Goal: Information Seeking & Learning: Find specific fact

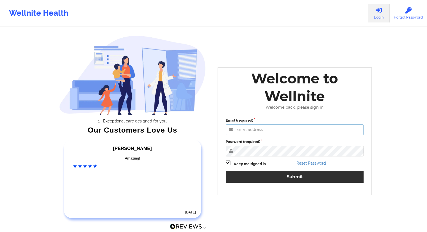
type input "[EMAIL_ADDRESS][DOMAIN_NAME]"
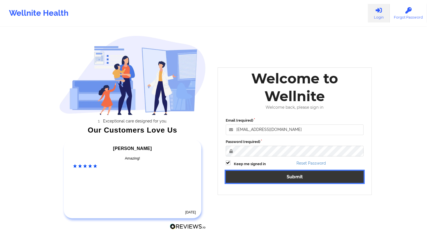
click at [291, 179] on button "Submit" at bounding box center [295, 177] width 138 height 12
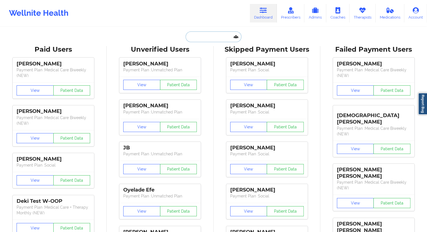
click at [201, 33] on input "text" at bounding box center [214, 36] width 56 height 11
paste input "maribelgpalma07@gmail.com"
type input "maribelgpalma07@gmail.com"
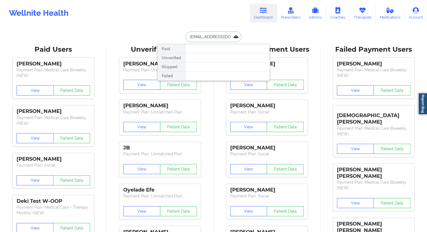
scroll to position [0, 10]
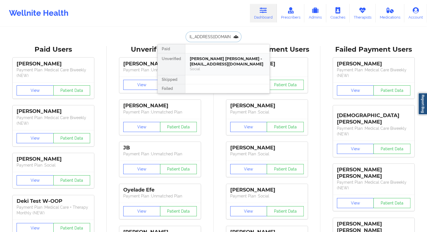
click at [200, 58] on div "Maribel Garcia Palma - maribelgpalma07@gmail.com" at bounding box center [227, 61] width 75 height 10
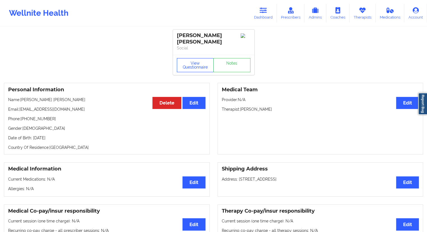
click at [194, 59] on button "View Questionnaire" at bounding box center [195, 65] width 37 height 14
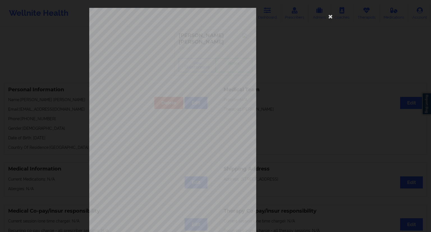
scroll to position [36, 0]
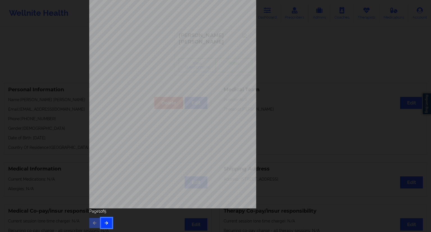
click at [107, 223] on icon "button" at bounding box center [106, 222] width 5 height 3
click at [107, 220] on button "button" at bounding box center [106, 223] width 11 height 10
click at [106, 221] on icon "button" at bounding box center [106, 222] width 5 height 3
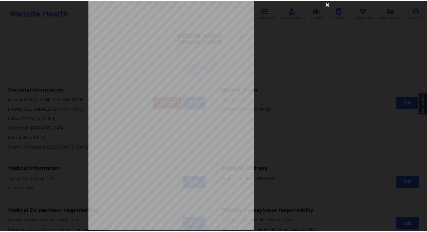
scroll to position [0, 0]
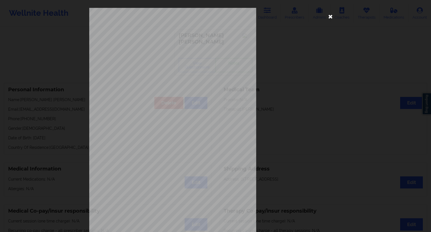
click at [329, 17] on icon at bounding box center [330, 16] width 9 height 9
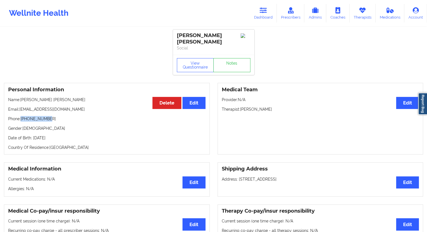
drag, startPoint x: 42, startPoint y: 112, endPoint x: 21, endPoint y: 111, distance: 20.2
click at [21, 116] on p "Phone: +16452145515" at bounding box center [106, 119] width 197 height 6
copy p "+16452145515"
drag, startPoint x: 258, startPoint y: 15, endPoint x: 241, endPoint y: 25, distance: 19.5
click at [258, 15] on link "Dashboard" at bounding box center [263, 13] width 27 height 19
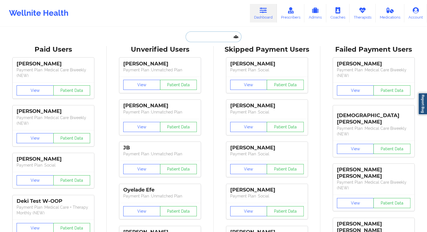
click at [213, 36] on input "text" at bounding box center [214, 36] width 56 height 11
paste input "malikpitts33@gmail.com"
type input "malikpitts33@gmail.com"
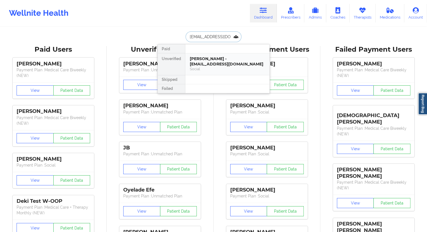
click at [212, 58] on div "Malik Pitts - malikpitts33@gmail.com" at bounding box center [227, 61] width 75 height 10
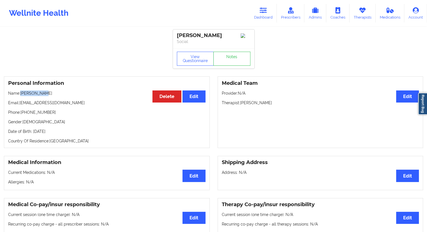
drag, startPoint x: 48, startPoint y: 93, endPoint x: 21, endPoint y: 93, distance: 26.7
click at [21, 93] on p "Name: Malik Pitts" at bounding box center [106, 93] width 197 height 6
copy p "Malik Pitts"
click at [259, 13] on link "Dashboard" at bounding box center [263, 13] width 27 height 19
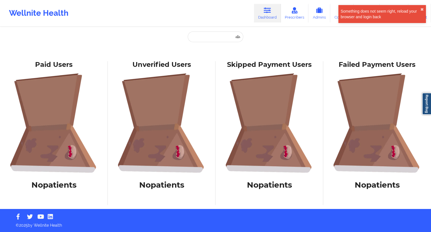
click at [202, 42] on div "Paid Unverified Malik Pitts - malikpitts33@gmail.com Social Skipped Failed" at bounding box center [215, 44] width 112 height 26
click at [200, 36] on input "text" at bounding box center [216, 36] width 56 height 11
paste input "[EMAIL_ADDRESS][DOMAIN_NAME]"
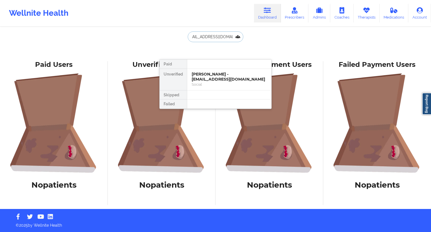
type input "[EMAIL_ADDRESS][DOMAIN_NAME]"
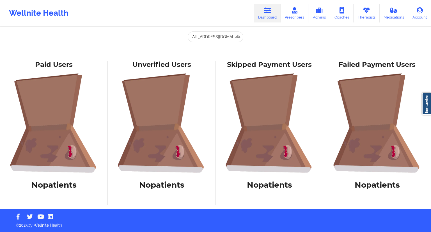
scroll to position [0, 0]
drag, startPoint x: 67, startPoint y: 219, endPoint x: 157, endPoint y: 12, distance: 226.0
click at [157, 12] on div "Wellnite Health Dashboard Prescribers Admins Coaches Therapists Medications Acc…" at bounding box center [215, 13] width 431 height 22
click at [47, 16] on div "Wellnite Health" at bounding box center [38, 13] width 77 height 22
click at [264, 17] on link "Dashboard" at bounding box center [267, 13] width 27 height 19
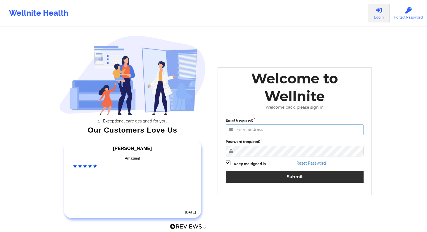
type input "[EMAIL_ADDRESS][DOMAIN_NAME]"
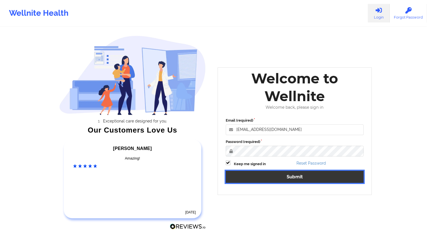
click at [299, 177] on button "Submit" at bounding box center [295, 177] width 138 height 12
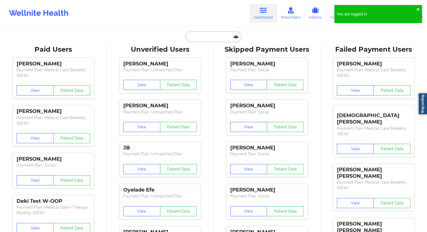
click at [202, 37] on input "text" at bounding box center [214, 36] width 56 height 11
paste input "[EMAIL_ADDRESS][DOMAIN_NAME]"
type input "[EMAIL_ADDRESS][DOMAIN_NAME]"
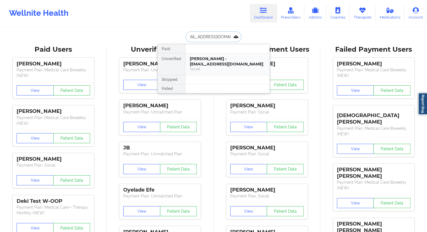
click at [210, 65] on div "[PERSON_NAME] - [EMAIL_ADDRESS][DOMAIN_NAME]" at bounding box center [227, 61] width 75 height 10
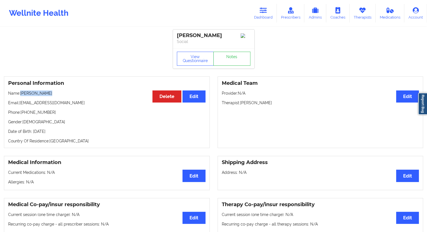
drag, startPoint x: 57, startPoint y: 95, endPoint x: 21, endPoint y: 95, distance: 35.9
click at [21, 95] on p "Name: [PERSON_NAME]" at bounding box center [106, 93] width 197 height 6
copy p "[PERSON_NAME]"
click at [198, 55] on button "View Questionnaire" at bounding box center [195, 59] width 37 height 14
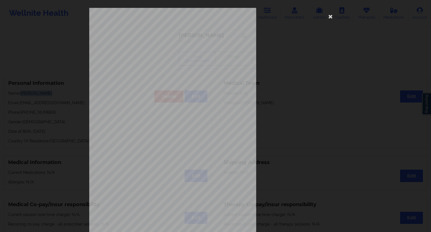
scroll to position [36, 0]
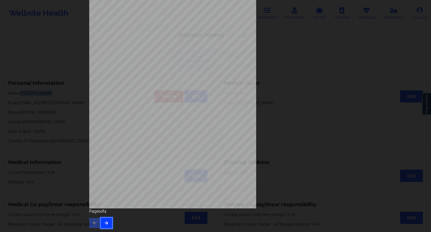
click at [104, 223] on icon "button" at bounding box center [106, 222] width 5 height 3
click at [109, 226] on button "button" at bounding box center [106, 223] width 11 height 10
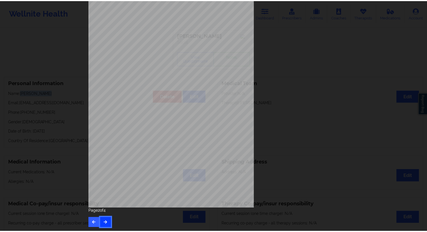
scroll to position [0, 0]
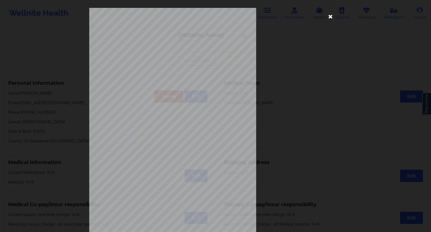
click at [332, 18] on icon at bounding box center [330, 16] width 9 height 9
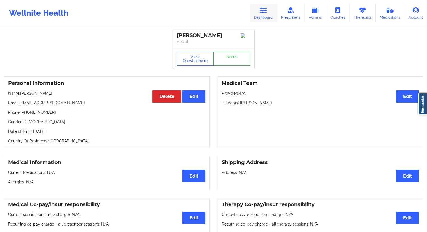
click at [259, 15] on link "Dashboard" at bounding box center [263, 13] width 27 height 19
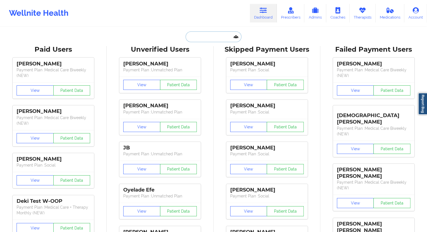
click at [215, 34] on input "text" at bounding box center [214, 36] width 56 height 11
paste input "[PERSON_NAME][EMAIL_ADDRESS][PERSON_NAME][DOMAIN_NAME]"
type input "[PERSON_NAME][EMAIL_ADDRESS][PERSON_NAME][DOMAIN_NAME]"
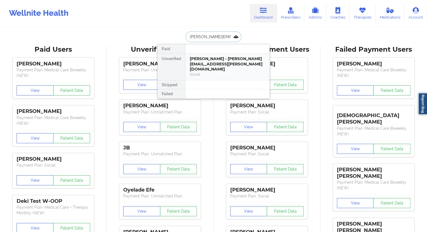
click at [192, 59] on div "[PERSON_NAME] - [PERSON_NAME][EMAIL_ADDRESS][PERSON_NAME][DOMAIN_NAME]" at bounding box center [227, 64] width 75 height 16
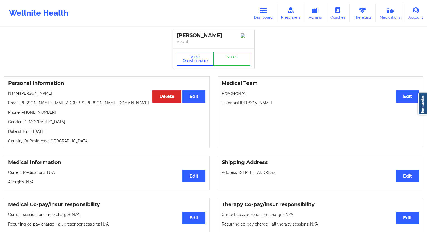
click at [193, 59] on button "View Questionnaire" at bounding box center [195, 59] width 37 height 14
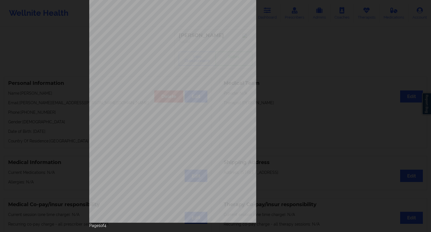
scroll to position [36, 0]
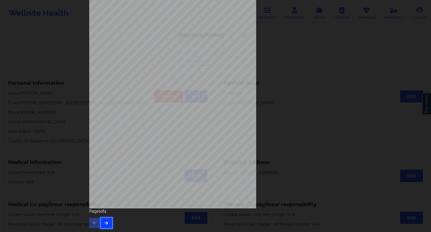
click at [109, 221] on button "button" at bounding box center [106, 223] width 11 height 10
click at [108, 225] on button "button" at bounding box center [106, 223] width 11 height 10
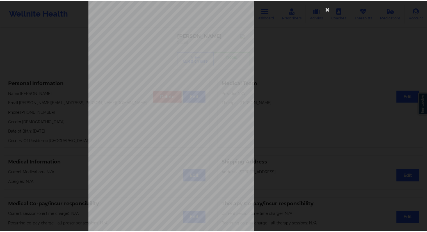
scroll to position [0, 0]
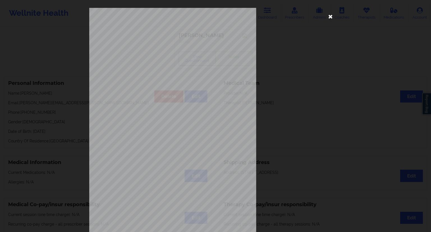
click at [330, 17] on icon at bounding box center [330, 16] width 9 height 9
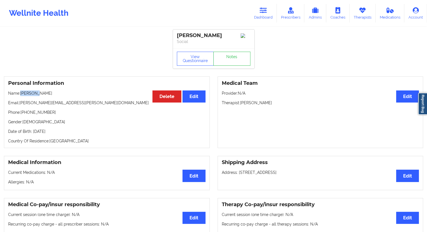
drag, startPoint x: 46, startPoint y: 93, endPoint x: 21, endPoint y: 93, distance: 25.0
click at [21, 93] on p "Name: [PERSON_NAME]" at bounding box center [106, 93] width 197 height 6
copy p "[PERSON_NAME]"
drag, startPoint x: 65, startPoint y: 102, endPoint x: 19, endPoint y: 105, distance: 46.1
click at [19, 105] on p "Email: [PERSON_NAME][EMAIL_ADDRESS][PERSON_NAME][DOMAIN_NAME]" at bounding box center [106, 103] width 197 height 6
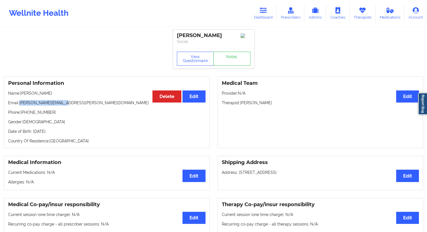
copy p "[PERSON_NAME][EMAIL_ADDRESS][PERSON_NAME][DOMAIN_NAME]"
drag, startPoint x: 49, startPoint y: 114, endPoint x: 26, endPoint y: 115, distance: 23.3
click at [26, 115] on p "Phone: [PHONE_NUMBER]" at bounding box center [106, 112] width 197 height 6
copy p "6462179671"
drag, startPoint x: 70, startPoint y: 102, endPoint x: 20, endPoint y: 104, distance: 50.0
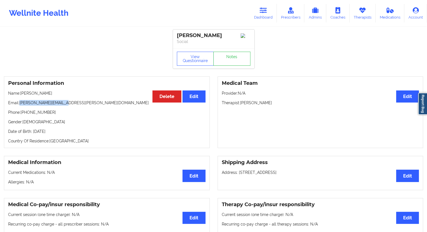
click at [20, 104] on p "Email: [PERSON_NAME][EMAIL_ADDRESS][PERSON_NAME][DOMAIN_NAME]" at bounding box center [106, 103] width 197 height 6
copy p "[PERSON_NAME][EMAIL_ADDRESS][PERSON_NAME][DOMAIN_NAME]"
drag, startPoint x: 45, startPoint y: 93, endPoint x: 21, endPoint y: 93, distance: 23.9
click at [21, 93] on p "Name: [PERSON_NAME]" at bounding box center [106, 93] width 197 height 6
copy p "[PERSON_NAME]"
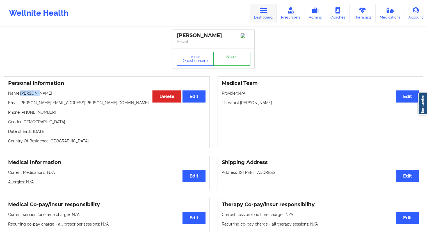
click at [267, 15] on link "Dashboard" at bounding box center [263, 13] width 27 height 19
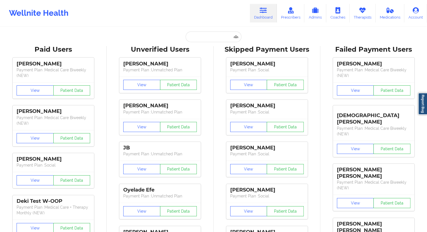
click at [193, 47] on div "Unverified Users" at bounding box center [160, 49] width 99 height 9
click at [196, 41] on input "text" at bounding box center [214, 36] width 56 height 11
paste input "[PERSON_NAME][EMAIL_ADDRESS][DOMAIN_NAME]"
type input "[PERSON_NAME][EMAIL_ADDRESS][DOMAIN_NAME]"
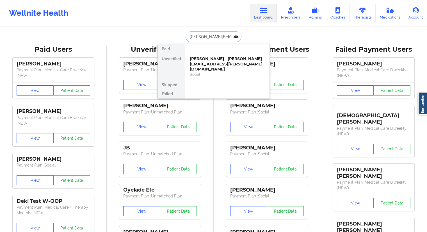
scroll to position [0, 6]
click at [195, 62] on div "[PERSON_NAME] - [PERSON_NAME][EMAIL_ADDRESS][DOMAIN_NAME]" at bounding box center [227, 61] width 75 height 10
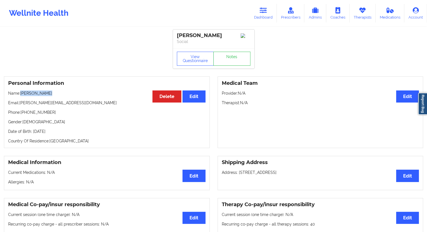
drag, startPoint x: 65, startPoint y: 94, endPoint x: 22, endPoint y: 92, distance: 42.7
click at [22, 92] on p "Name: [PERSON_NAME]" at bounding box center [106, 93] width 197 height 6
copy p "[PERSON_NAME]"
drag, startPoint x: 79, startPoint y: 101, endPoint x: 20, endPoint y: 103, distance: 59.0
click at [20, 103] on p "Email: [PERSON_NAME][EMAIL_ADDRESS][DOMAIN_NAME]" at bounding box center [106, 103] width 197 height 6
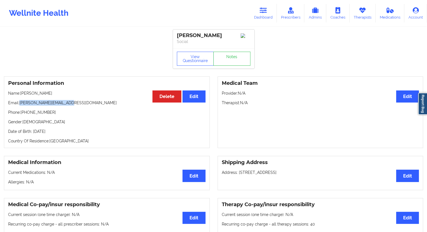
copy p "[PERSON_NAME][EMAIL_ADDRESS][DOMAIN_NAME]"
drag, startPoint x: 54, startPoint y: 95, endPoint x: 21, endPoint y: 92, distance: 32.9
click at [21, 92] on p "Name: [PERSON_NAME]" at bounding box center [106, 93] width 197 height 6
copy p "[PERSON_NAME]"
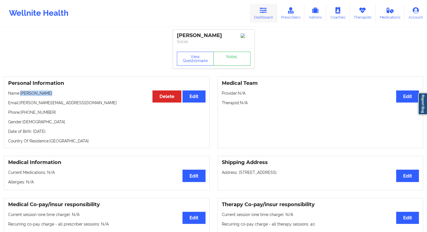
drag, startPoint x: 259, startPoint y: 17, endPoint x: 254, endPoint y: 20, distance: 6.9
click at [259, 17] on link "Dashboard" at bounding box center [263, 13] width 27 height 19
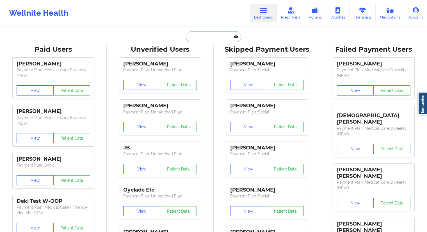
click at [198, 34] on input "text" at bounding box center [214, 36] width 56 height 11
paste input "[EMAIL_ADDRESS][DOMAIN_NAME]"
type input "[EMAIL_ADDRESS][DOMAIN_NAME]"
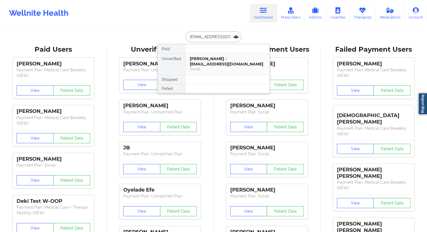
click at [201, 64] on div "[PERSON_NAME] - [EMAIL_ADDRESS][DOMAIN_NAME]" at bounding box center [227, 61] width 75 height 10
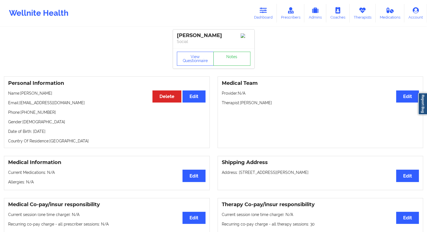
drag, startPoint x: 46, startPoint y: 93, endPoint x: 28, endPoint y: 92, distance: 17.7
click at [35, 92] on p "Name: [PERSON_NAME]" at bounding box center [106, 93] width 197 height 6
click at [20, 91] on div "Personal Information Edit Delete Name: [PERSON_NAME] Email: [EMAIL_ADDRESS][DOM…" at bounding box center [107, 112] width 206 height 72
drag, startPoint x: 56, startPoint y: 95, endPoint x: 20, endPoint y: 95, distance: 36.2
click at [20, 95] on p "Name: [PERSON_NAME]" at bounding box center [106, 93] width 197 height 6
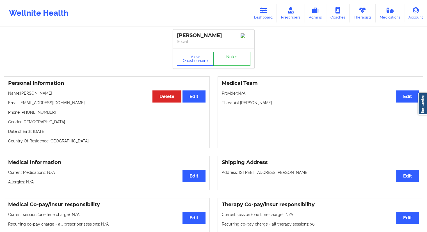
click at [198, 59] on button "View Questionnaire" at bounding box center [195, 59] width 37 height 14
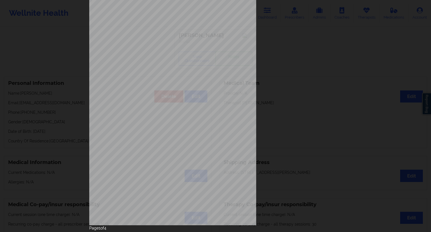
scroll to position [36, 0]
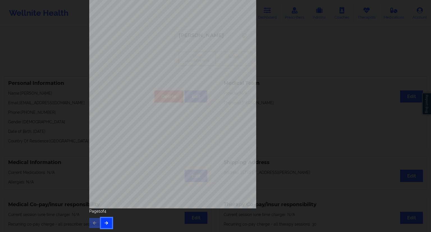
click at [108, 223] on button "button" at bounding box center [106, 223] width 11 height 10
click at [104, 227] on button "button" at bounding box center [106, 223] width 11 height 10
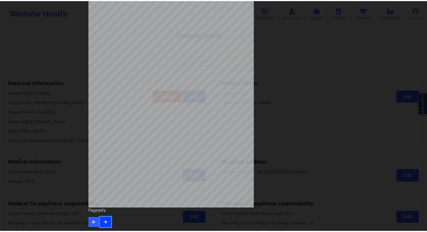
scroll to position [0, 0]
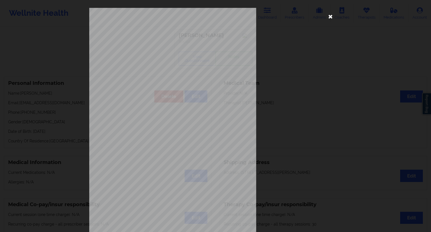
click at [329, 18] on icon at bounding box center [330, 16] width 9 height 9
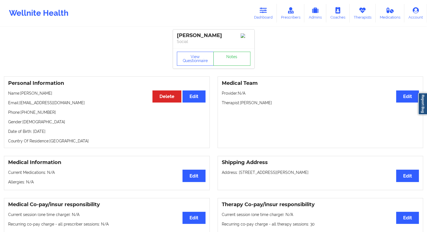
drag, startPoint x: 54, startPoint y: 96, endPoint x: 20, endPoint y: 94, distance: 33.7
click at [20, 94] on p "Name: [PERSON_NAME]" at bounding box center [106, 93] width 197 height 6
click at [195, 62] on button "View Questionnaire" at bounding box center [195, 59] width 37 height 14
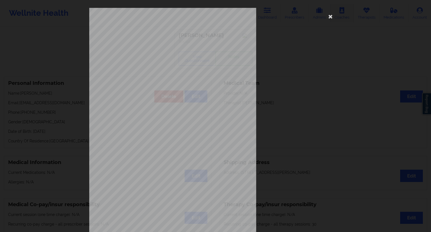
click at [330, 17] on icon at bounding box center [330, 16] width 9 height 9
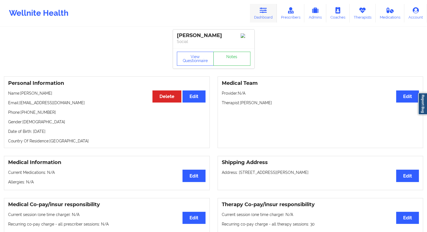
click at [260, 18] on link "Dashboard" at bounding box center [263, 13] width 27 height 19
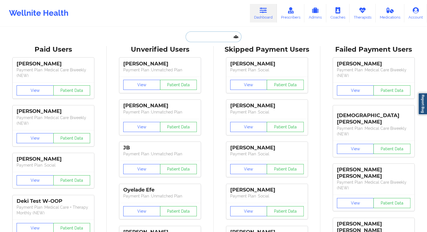
click at [194, 40] on input "text" at bounding box center [214, 36] width 56 height 11
paste input "[PERSON_NAME]"
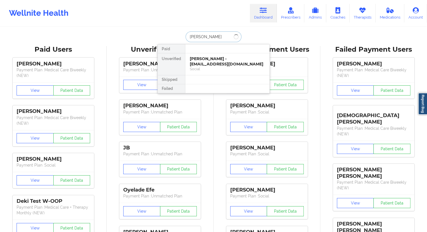
type input "[PERSON_NAME]"
